Goal: Task Accomplishment & Management: Use online tool/utility

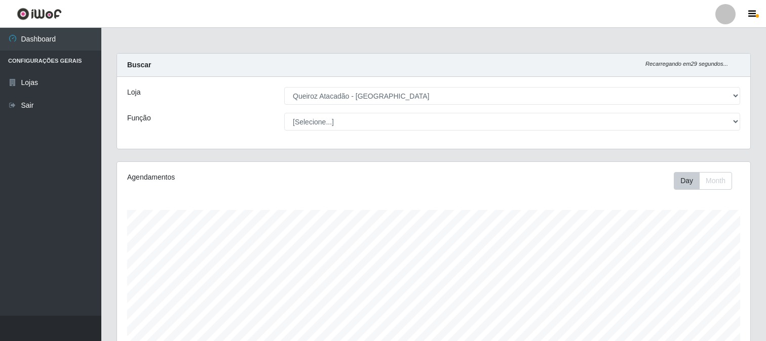
select select "464"
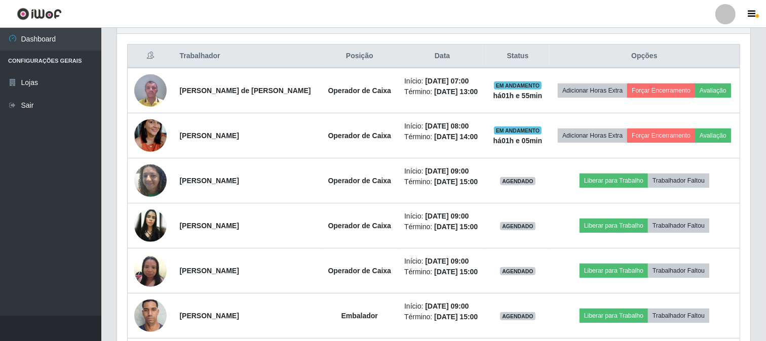
scroll to position [210, 633]
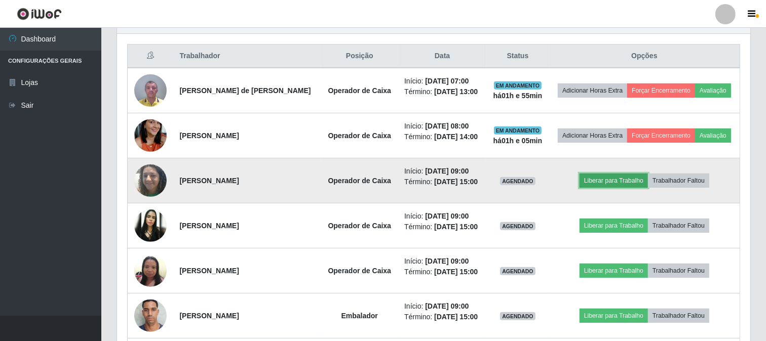
click at [634, 181] on button "Liberar para Trabalho" at bounding box center [613, 181] width 68 height 14
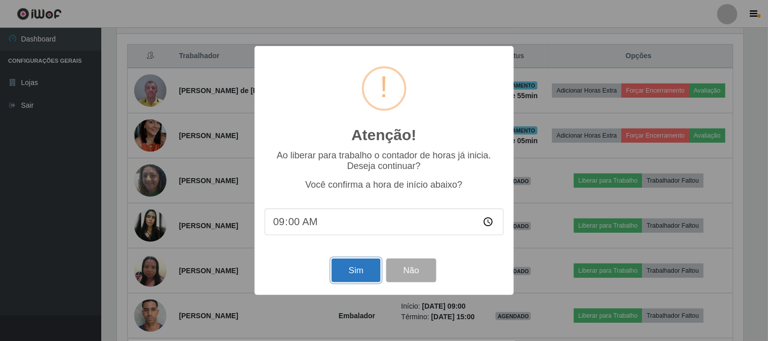
click at [354, 271] on button "Sim" at bounding box center [356, 271] width 49 height 24
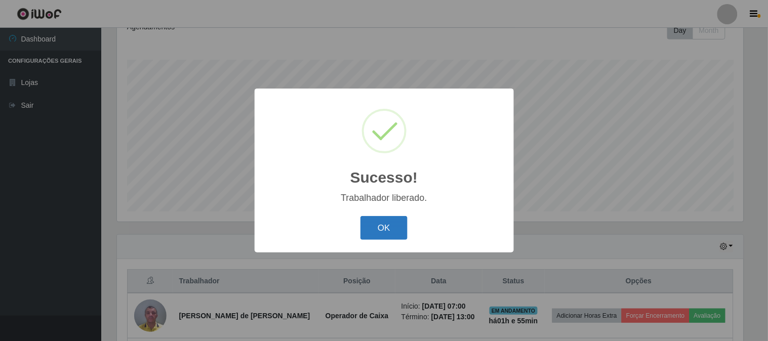
click at [386, 226] on button "OK" at bounding box center [384, 228] width 47 height 24
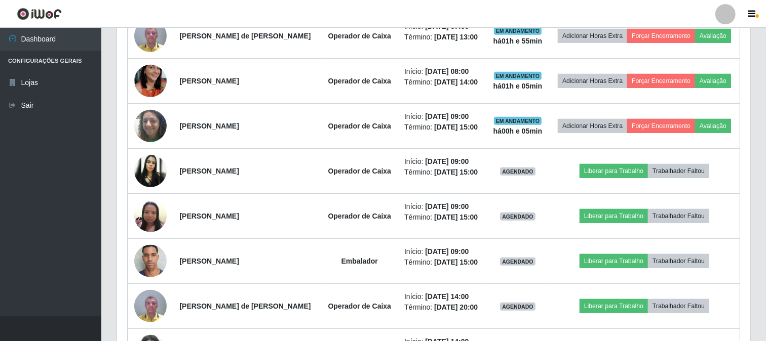
scroll to position [432, 0]
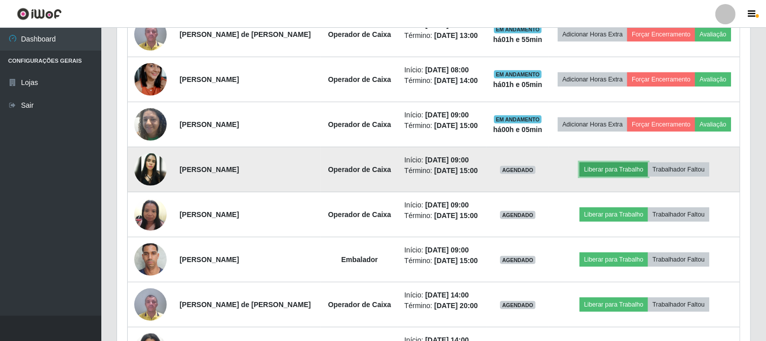
click at [622, 171] on button "Liberar para Trabalho" at bounding box center [613, 170] width 68 height 14
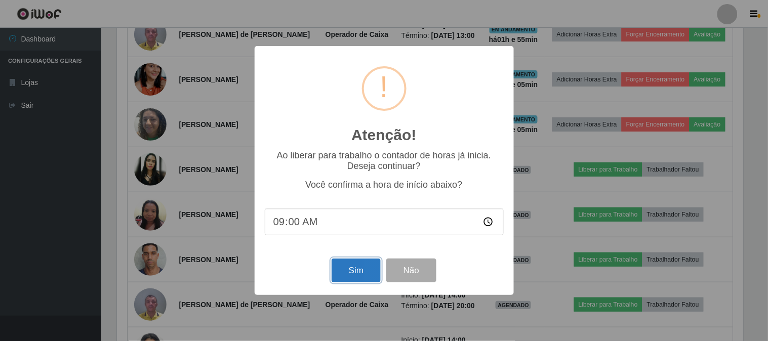
click at [348, 271] on button "Sim" at bounding box center [356, 271] width 49 height 24
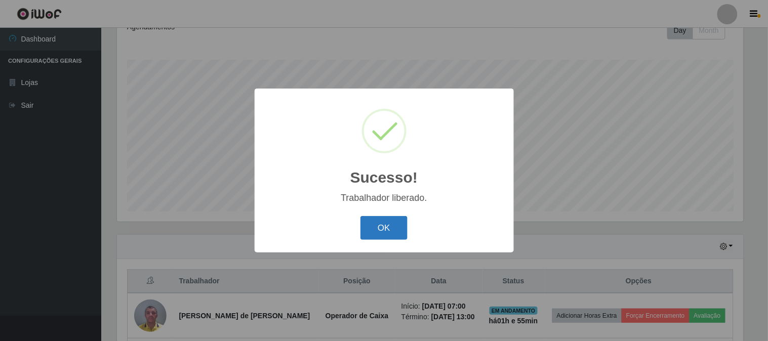
click at [390, 235] on button "OK" at bounding box center [384, 228] width 47 height 24
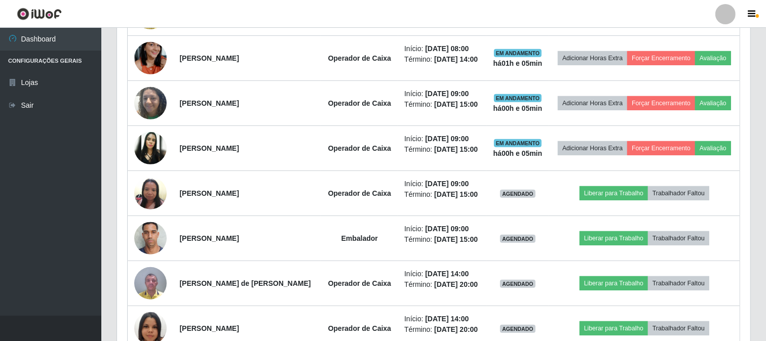
scroll to position [488, 0]
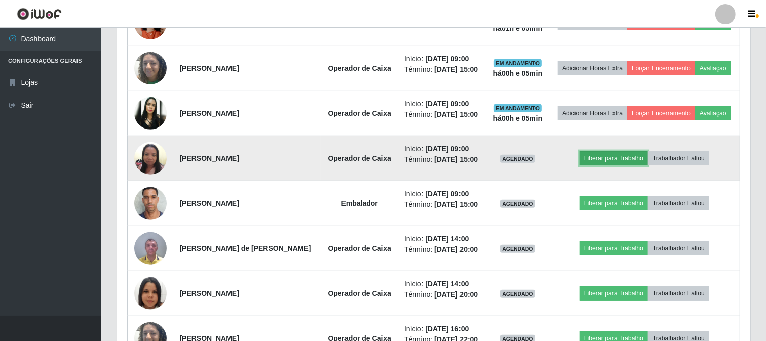
click at [625, 164] on button "Liberar para Trabalho" at bounding box center [613, 158] width 68 height 14
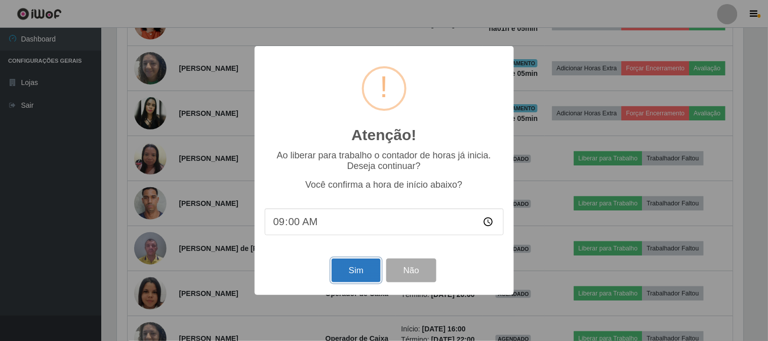
click at [355, 272] on button "Sim" at bounding box center [356, 271] width 49 height 24
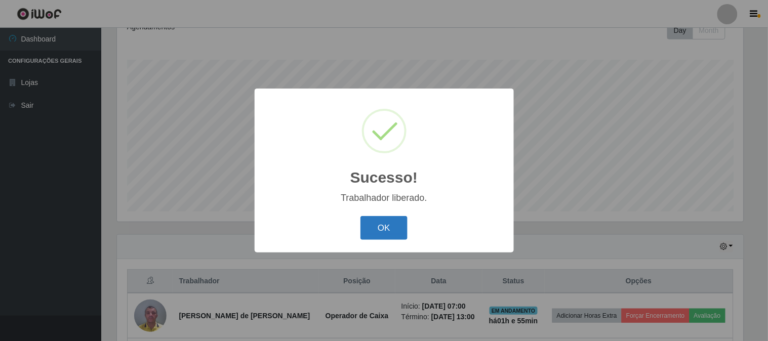
click at [380, 221] on button "OK" at bounding box center [384, 228] width 47 height 24
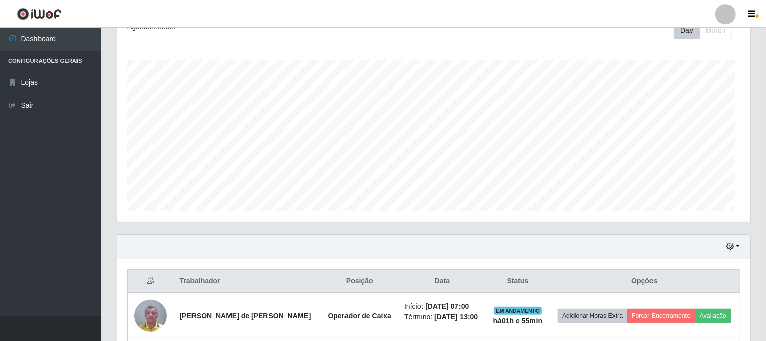
scroll to position [0, 0]
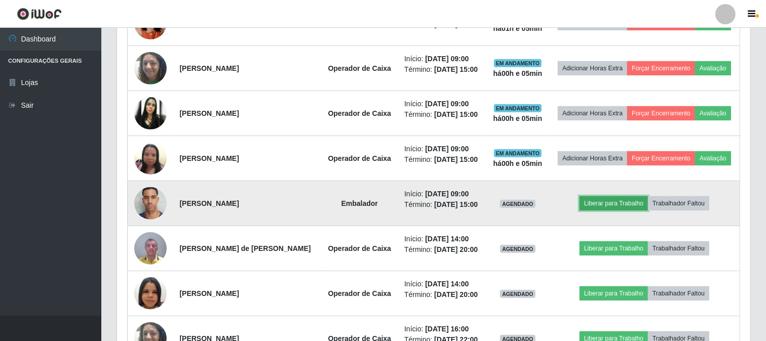
click at [615, 206] on button "Liberar para Trabalho" at bounding box center [613, 204] width 68 height 14
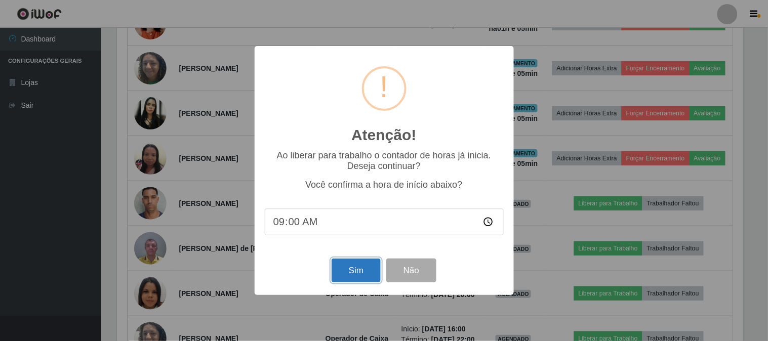
click at [352, 275] on button "Sim" at bounding box center [356, 271] width 49 height 24
